Goal: Task Accomplishment & Management: Manage account settings

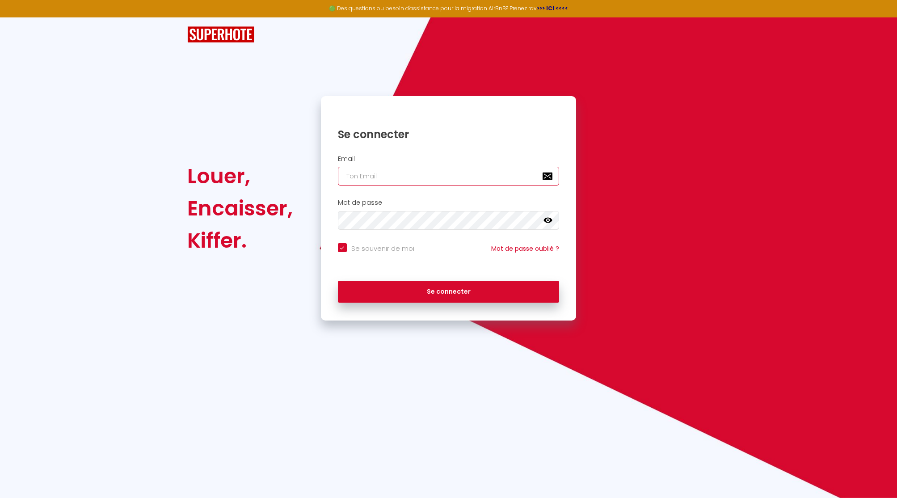
click at [436, 174] on input "email" at bounding box center [449, 176] width 222 height 19
click at [0, 498] on nordpass-autofill-portal at bounding box center [0, 498] width 0 height 0
type input "[EMAIL_ADDRESS][DOMAIN_NAME]"
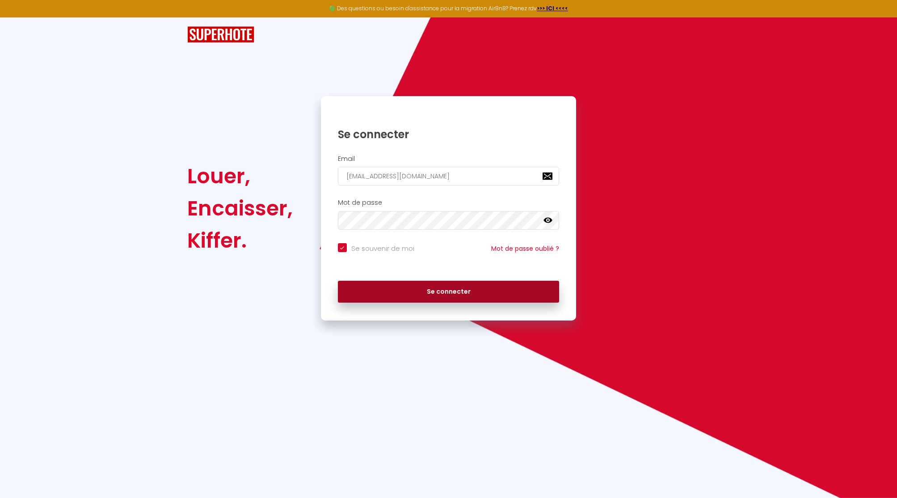
click at [410, 289] on button "Se connecter" at bounding box center [449, 292] width 222 height 22
checkbox input "true"
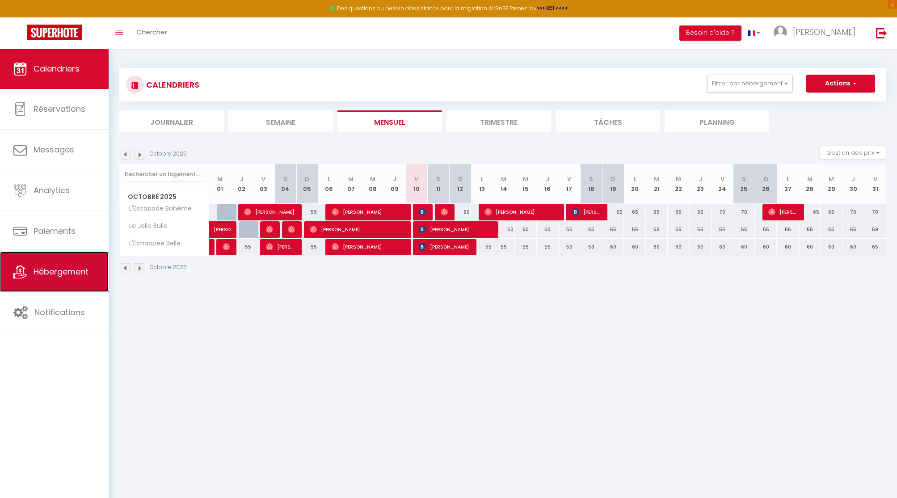
click at [63, 266] on span "Hébergement" at bounding box center [61, 271] width 55 height 11
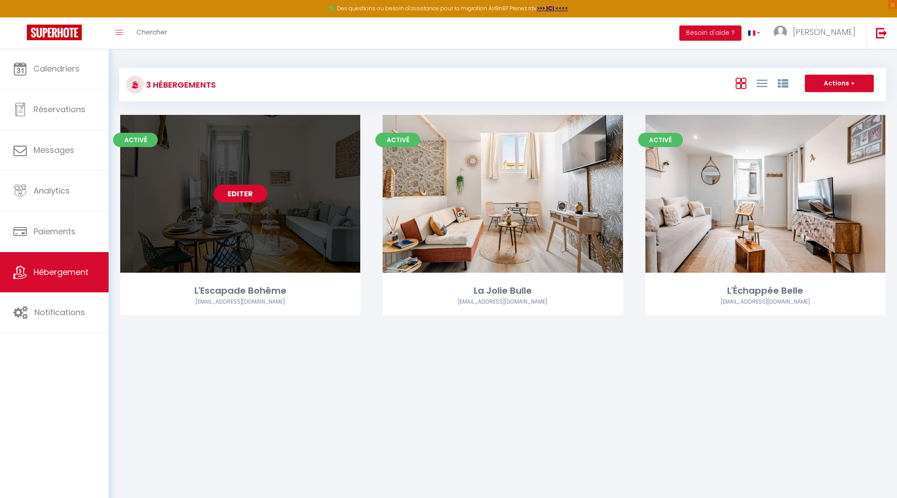
click at [237, 198] on link "Editer" at bounding box center [241, 194] width 54 height 18
select select "3"
select select "2"
select select "1"
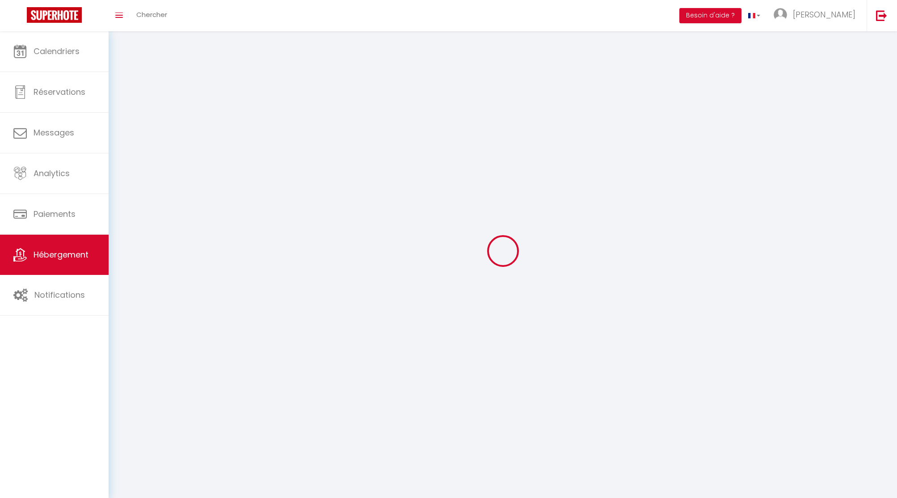
select select
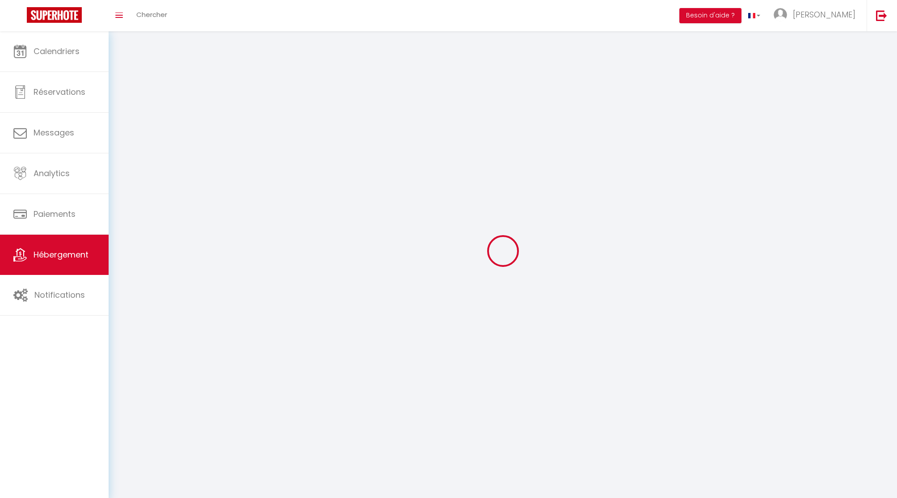
select select
checkbox input "false"
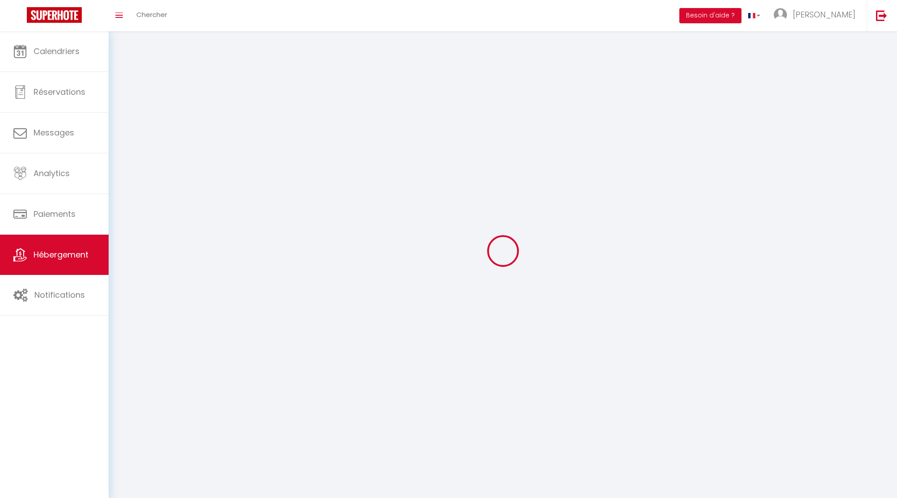
checkbox input "false"
select select
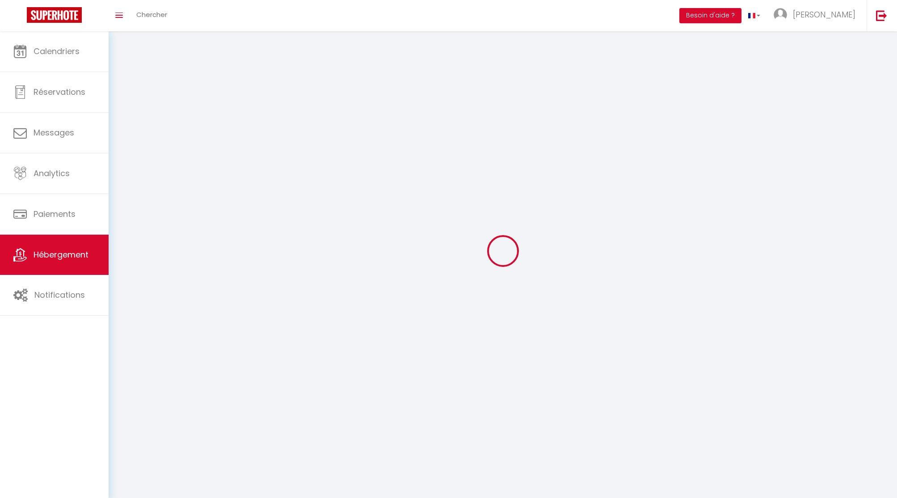
select select
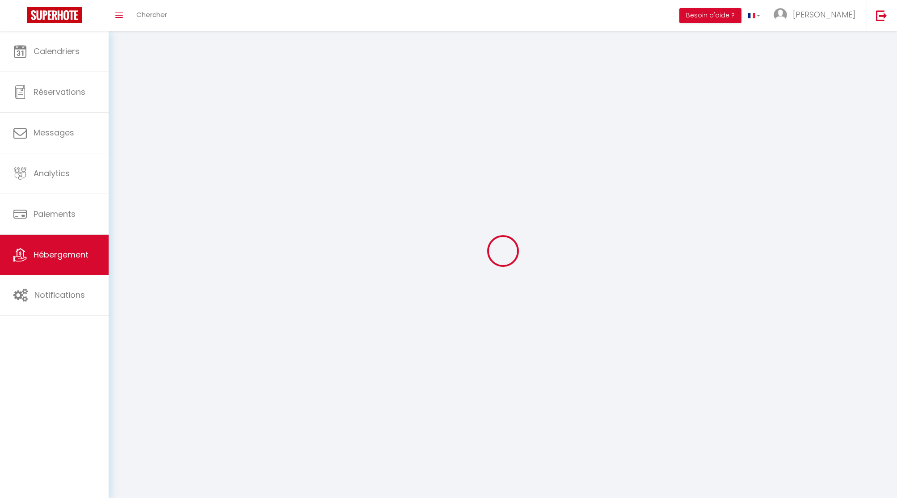
checkbox input "false"
select select
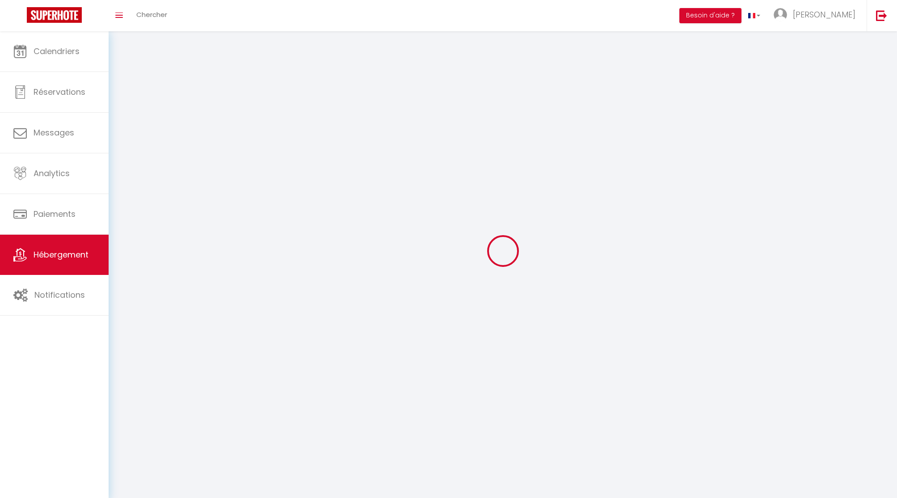
select select
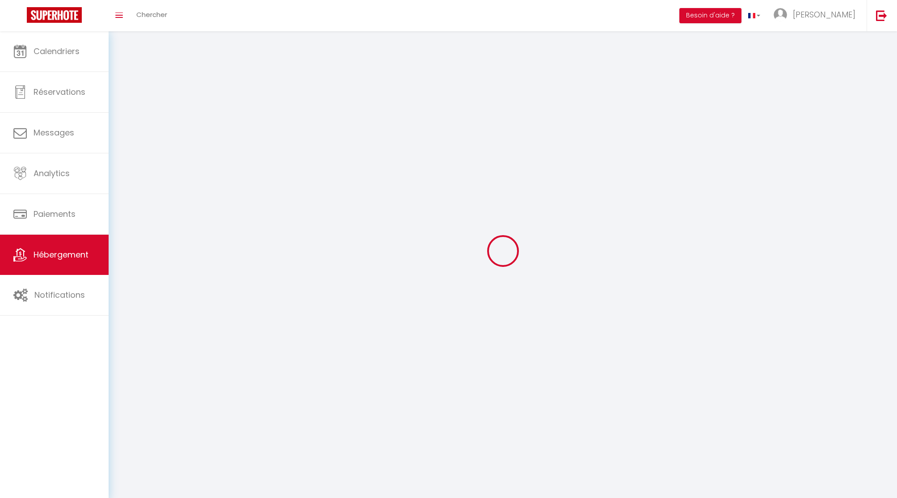
select select
checkbox input "false"
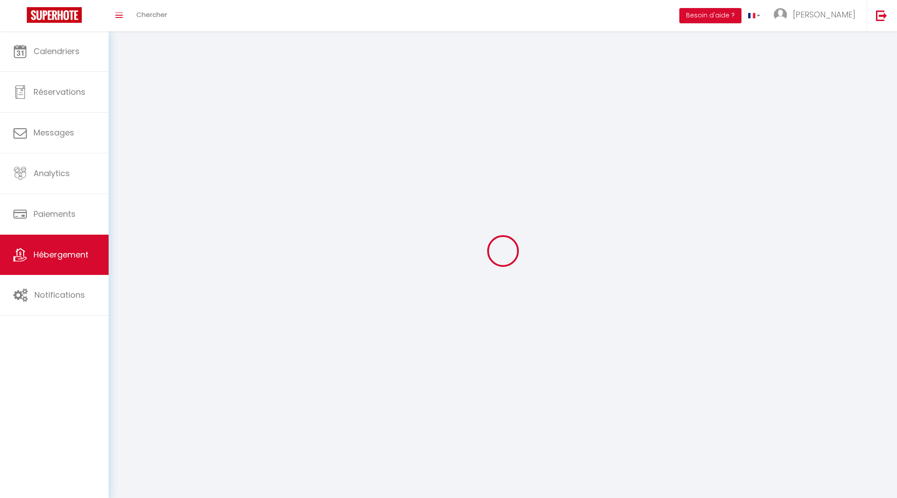
checkbox input "false"
select select
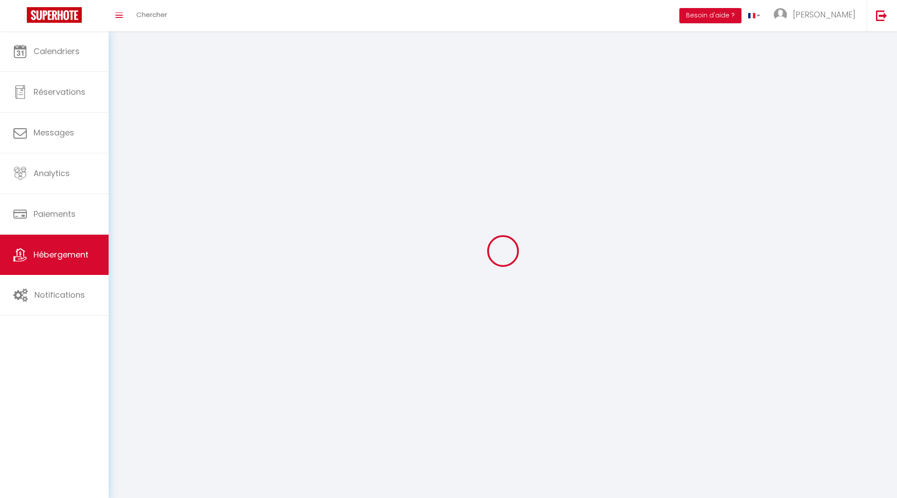
select select
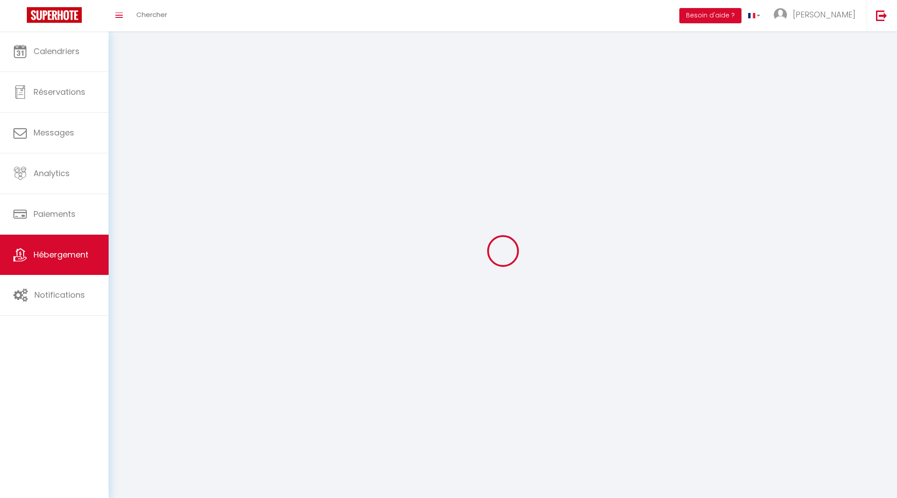
checkbox input "false"
select select
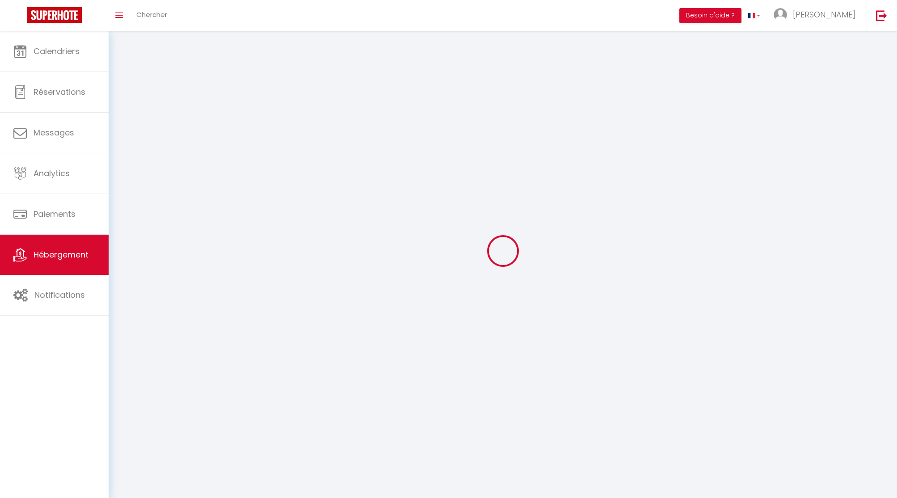
select select
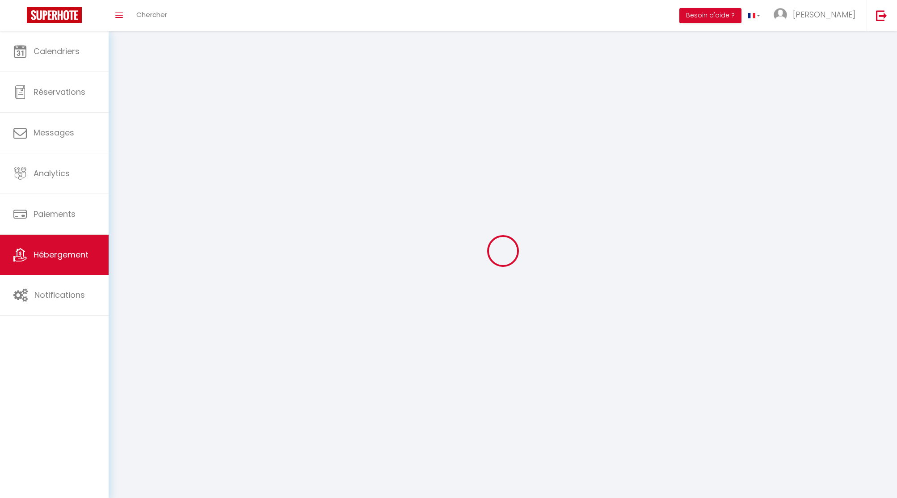
select select
checkbox input "false"
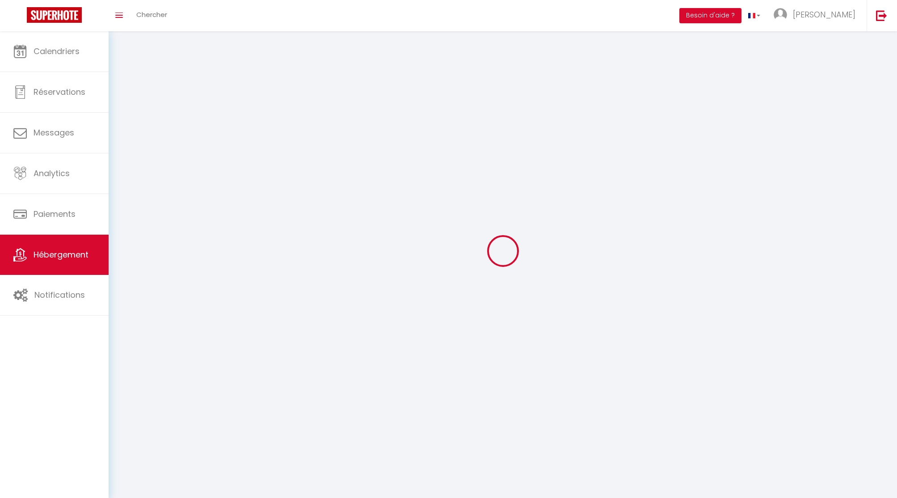
select select
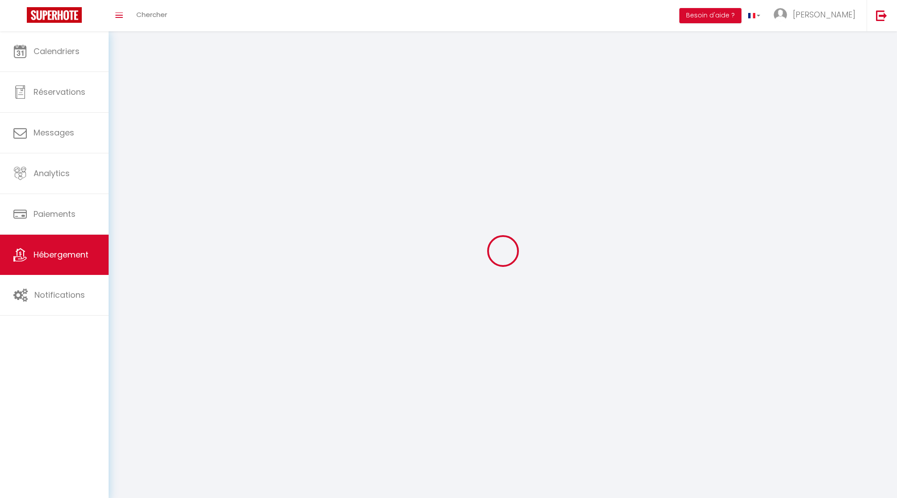
select select
checkbox input "false"
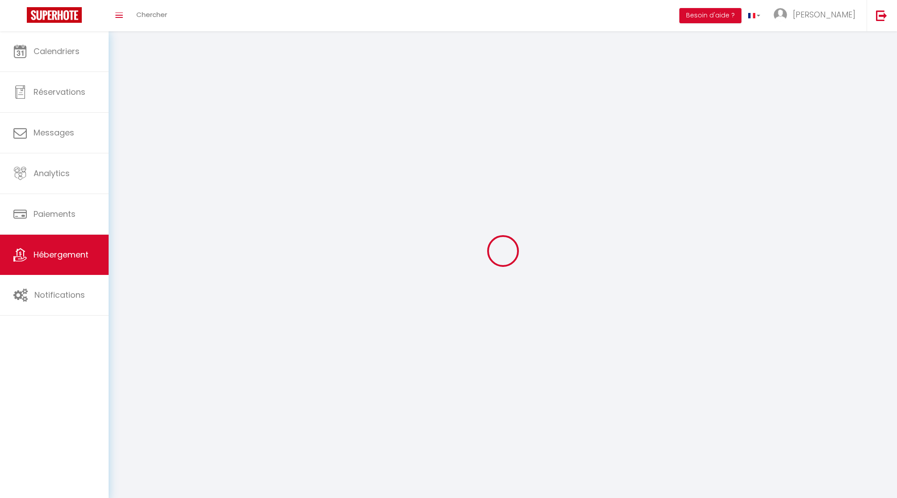
checkbox input "false"
select select
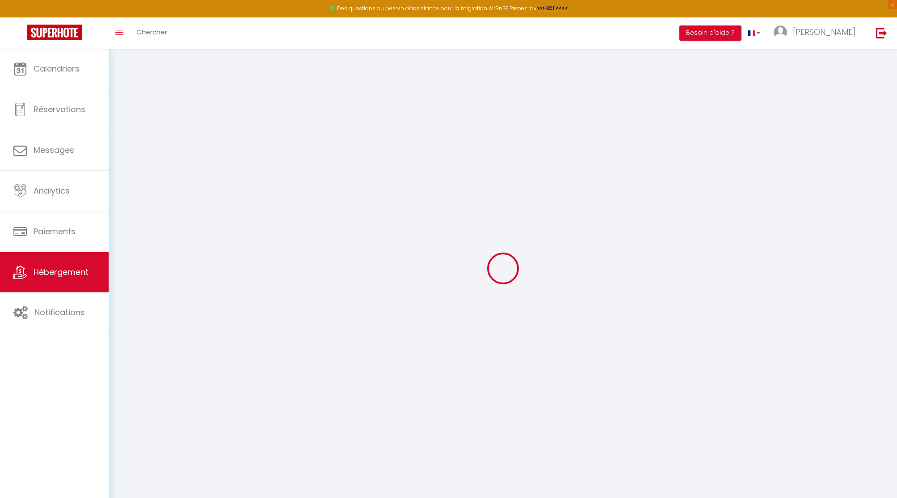
select select
checkbox input "false"
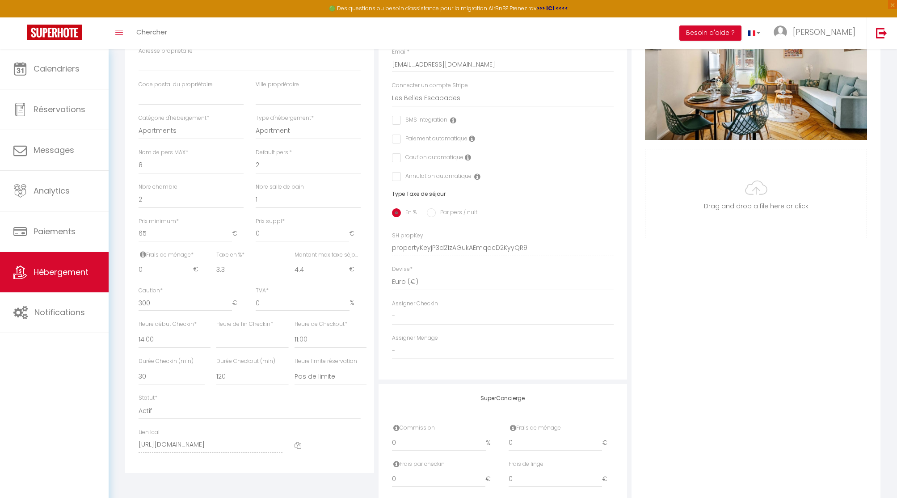
scroll to position [247, 0]
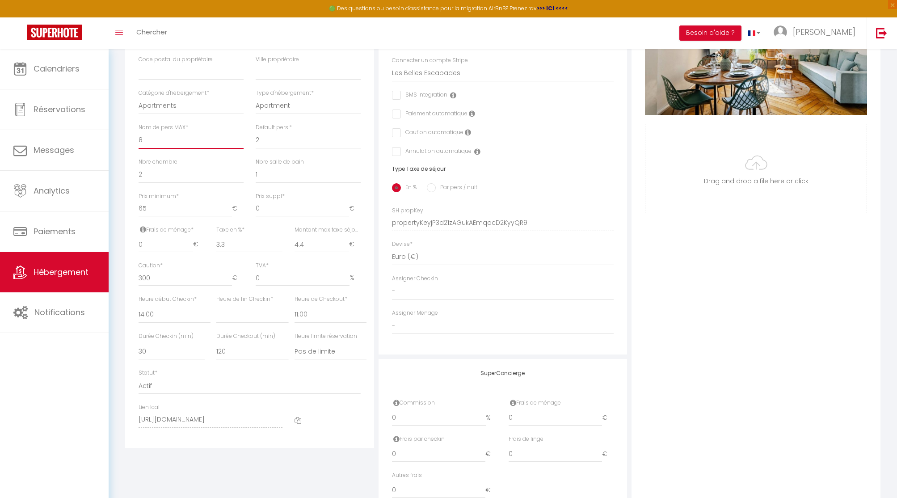
click at [150, 136] on select "1 2 3 4 5 6 7 8 9 10 11 12 13 14" at bounding box center [191, 140] width 105 height 17
select select "6"
click at [139, 132] on select "1 2 3 4 5 6 7 8 9 10 11 12 13 14" at bounding box center [191, 140] width 105 height 17
select select
checkbox input "false"
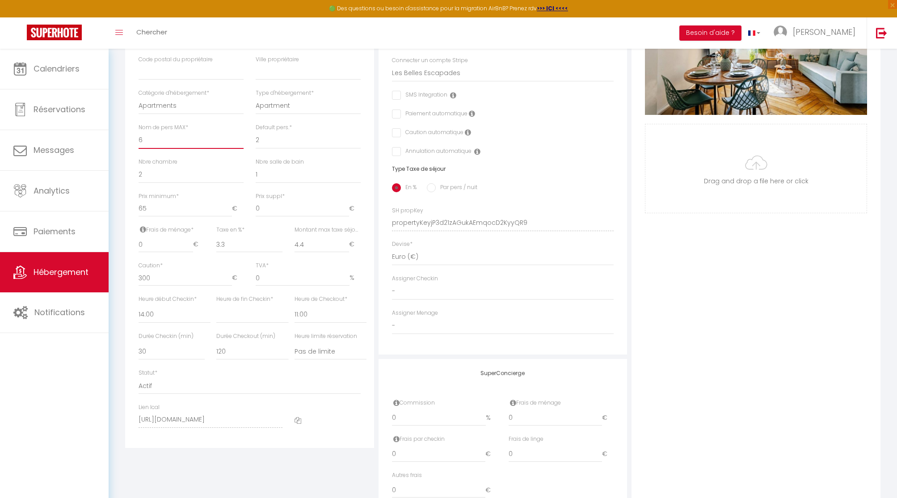
checkbox input "false"
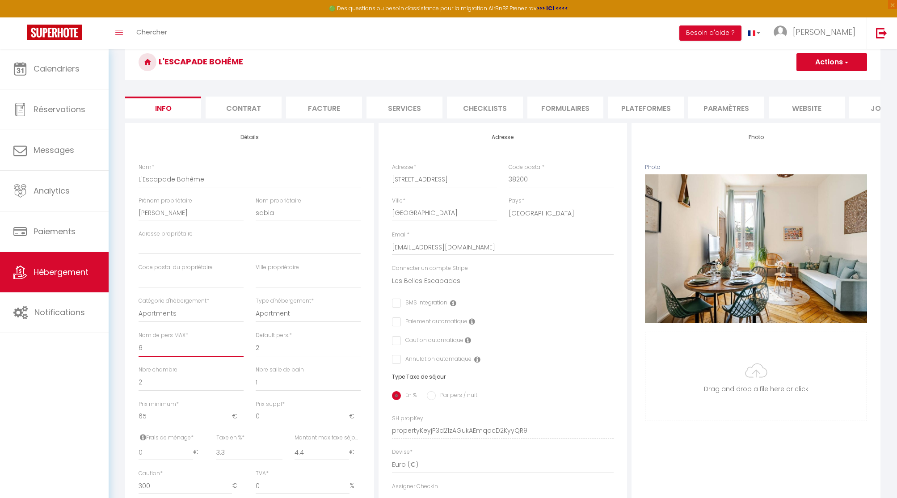
scroll to position [0, 0]
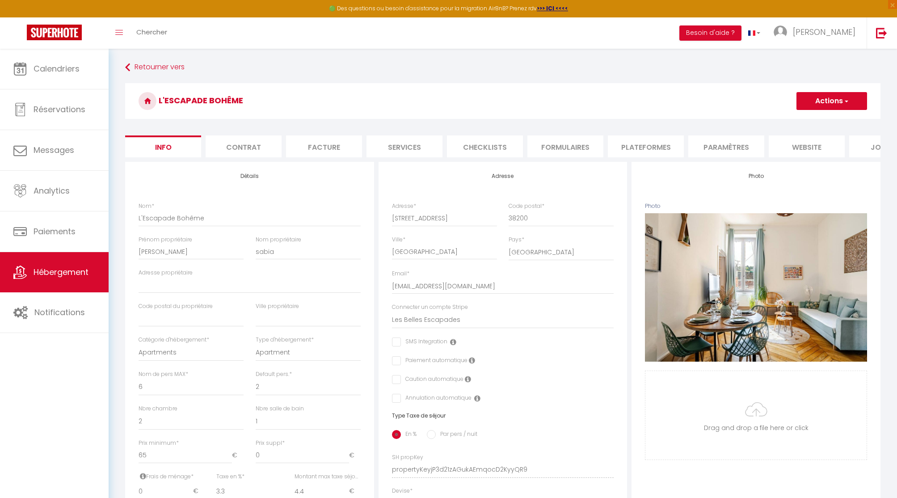
click at [820, 100] on button "Actions" at bounding box center [832, 101] width 71 height 18
click at [812, 118] on input "Enregistrer" at bounding box center [796, 120] width 33 height 9
